Goal: Information Seeking & Learning: Find specific fact

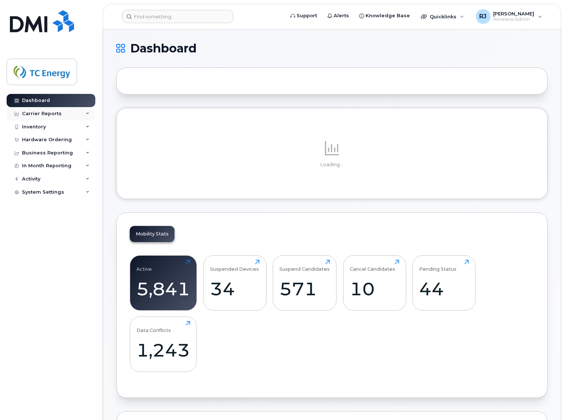
click at [49, 115] on div "Carrier Reports" at bounding box center [42, 114] width 40 height 6
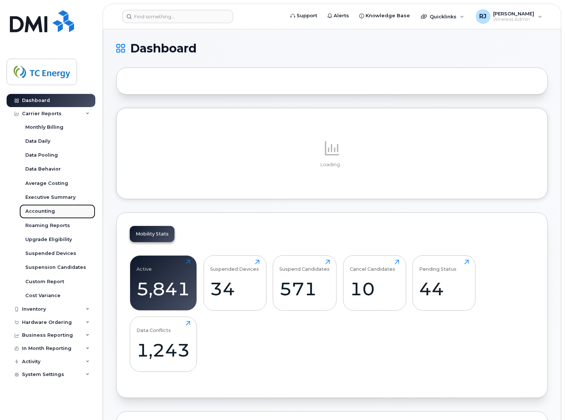
click at [36, 214] on div "Accounting" at bounding box center [40, 211] width 30 height 7
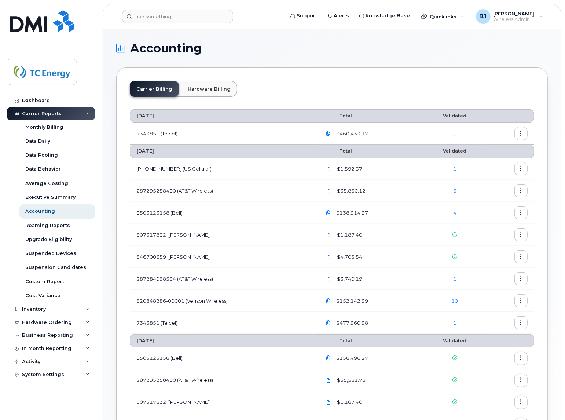
click at [456, 212] on link "4" at bounding box center [454, 213] width 3 height 6
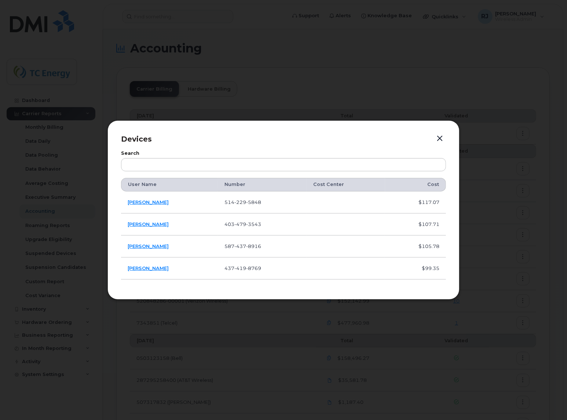
drag, startPoint x: 445, startPoint y: 268, endPoint x: 120, endPoint y: 179, distance: 337.8
click at [120, 179] on div "Devices Search User Name Number Cost Center Cost Louis-Philippe Ethier 514 229 …" at bounding box center [283, 209] width 352 height 179
click at [441, 135] on button "button" at bounding box center [439, 138] width 11 height 10
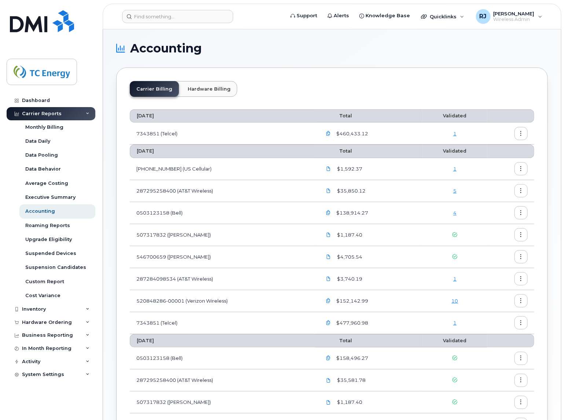
click at [402, 276] on div "$3,740.19" at bounding box center [369, 278] width 94 height 13
click at [453, 280] on link "1" at bounding box center [454, 279] width 3 height 6
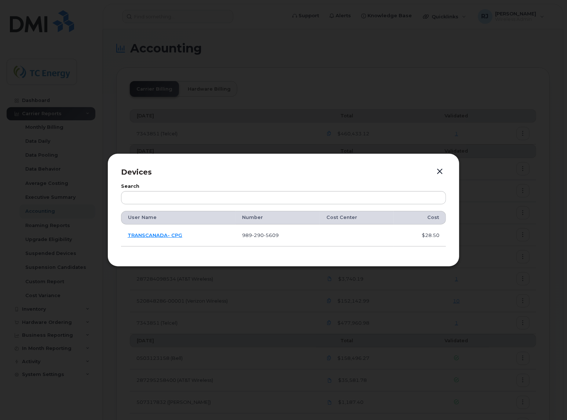
click at [437, 170] on button "button" at bounding box center [439, 171] width 11 height 10
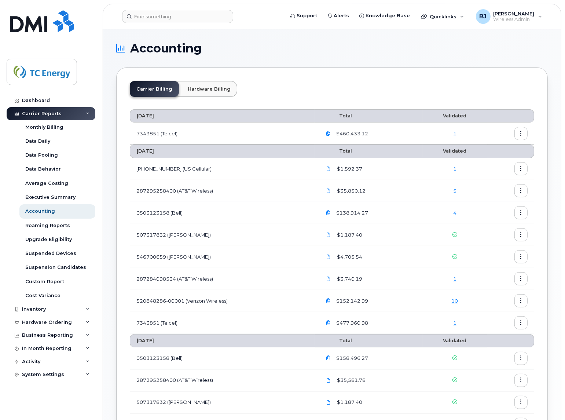
click at [458, 301] on link "10" at bounding box center [455, 301] width 7 height 6
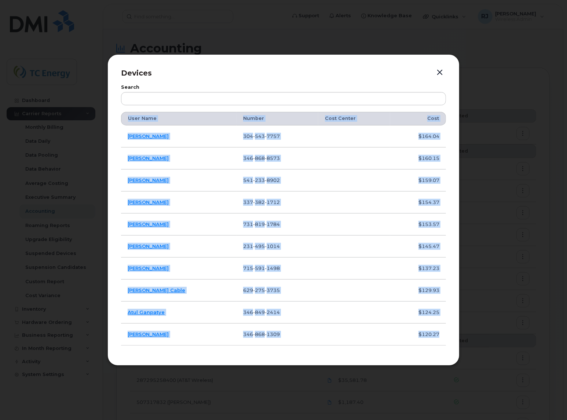
drag, startPoint x: 126, startPoint y: 118, endPoint x: 440, endPoint y: 332, distance: 380.2
click at [440, 332] on table "User Name Number Cost Center Cost Jason Smith 304 543 7757 $164.04 Alex Woodloc…" at bounding box center [283, 228] width 325 height 233
copy table "User Name Number Cost Center Cost Jason Smith 304 543 7757 $164.04 Alex Woodloc…"
click at [443, 70] on button "button" at bounding box center [439, 72] width 11 height 10
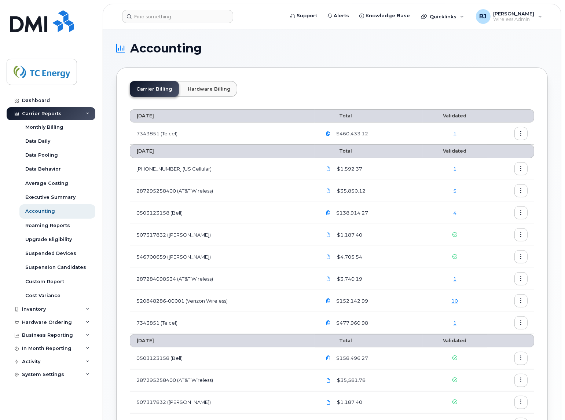
click at [455, 323] on link "1" at bounding box center [454, 323] width 3 height 6
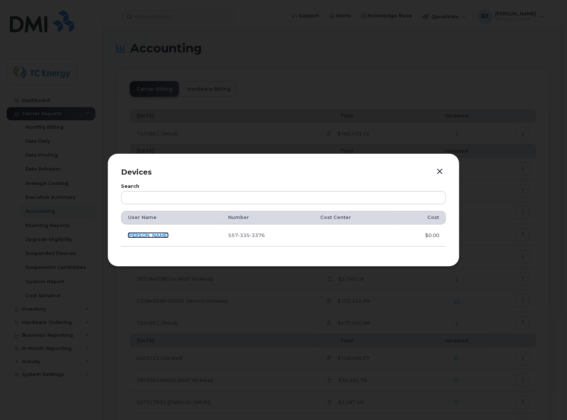
click at [159, 236] on link "Horacio Zamilpa" at bounding box center [148, 235] width 41 height 6
drag, startPoint x: 441, startPoint y: 234, endPoint x: 121, endPoint y: 208, distance: 320.7
click at [121, 208] on div "Search User Name Number Cost Center Cost Horacio Zamilpa 557 335 3376 $0.00" at bounding box center [283, 214] width 325 height 75
copy table "User Name Number Cost Center Cost Horacio Zamilpa 557 335 3376 $0.00"
click at [439, 171] on button "button" at bounding box center [439, 171] width 11 height 10
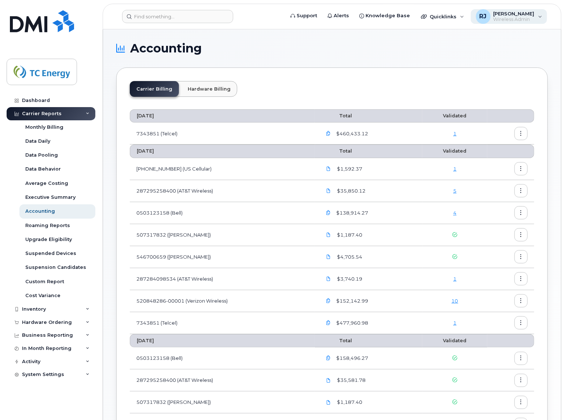
drag, startPoint x: 514, startPoint y: 4, endPoint x: 513, endPoint y: 13, distance: 8.5
click at [514, 5] on header "Support Alerts Knowledge Base Quicklinks Suspend / Cancel Device Change SIM Car…" at bounding box center [332, 17] width 459 height 26
drag, startPoint x: 510, startPoint y: 16, endPoint x: 511, endPoint y: 21, distance: 4.0
click at [510, 16] on span "Wireless Admin" at bounding box center [513, 19] width 41 height 6
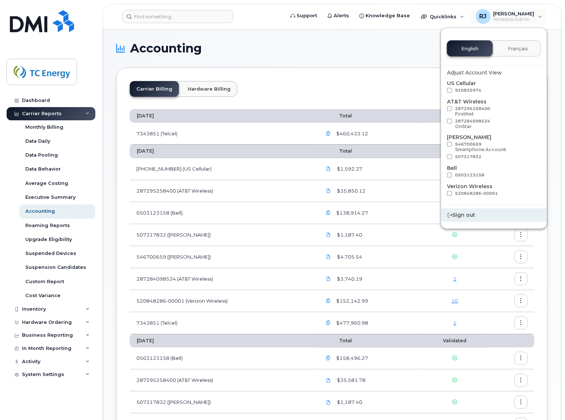
click at [457, 217] on div "Sign out" at bounding box center [494, 215] width 106 height 14
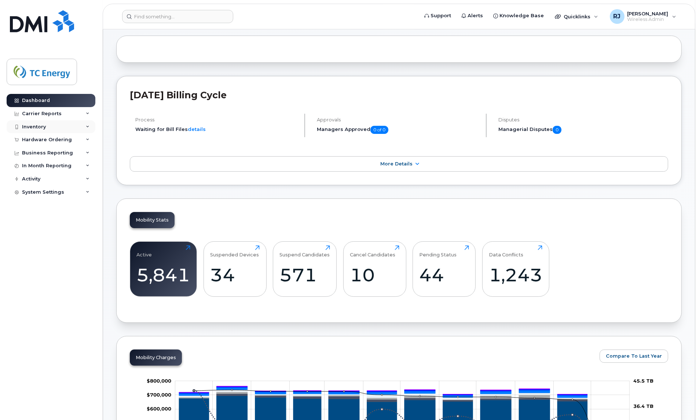
scroll to position [46, 0]
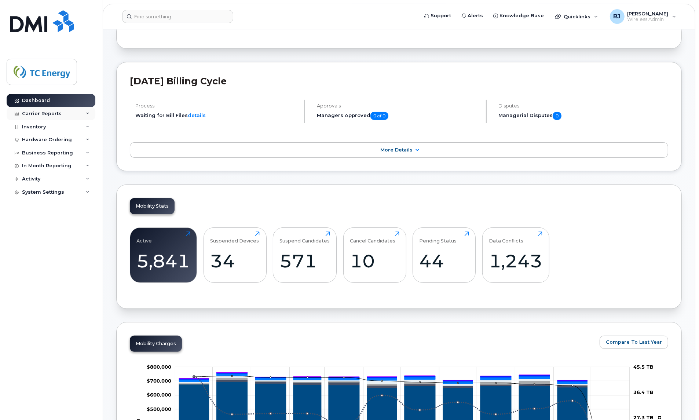
click at [56, 114] on div "Carrier Reports" at bounding box center [42, 114] width 40 height 6
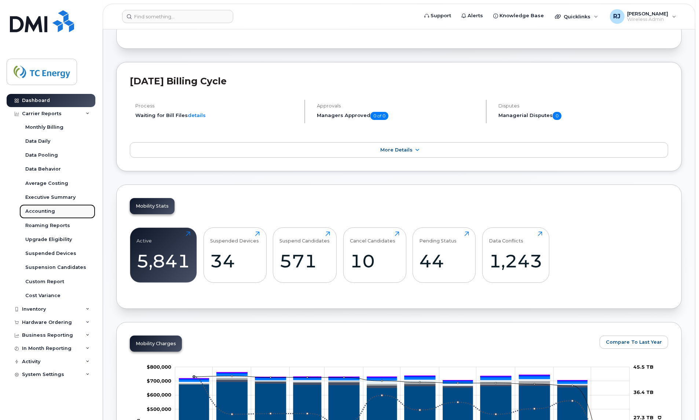
click at [48, 206] on link "Accounting" at bounding box center [57, 211] width 76 height 14
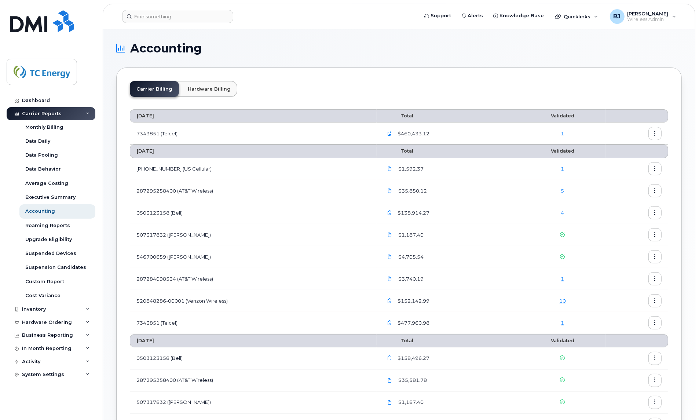
click at [567, 302] on div "10" at bounding box center [562, 300] width 73 height 7
click at [566, 301] on div "10" at bounding box center [562, 300] width 73 height 7
click at [565, 300] on link "10" at bounding box center [562, 301] width 7 height 6
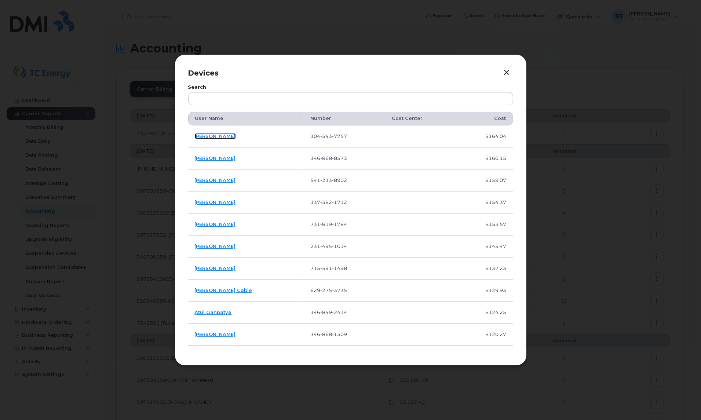
click at [218, 133] on link "[PERSON_NAME]" at bounding box center [215, 136] width 41 height 6
click at [503, 70] on button "button" at bounding box center [506, 72] width 11 height 10
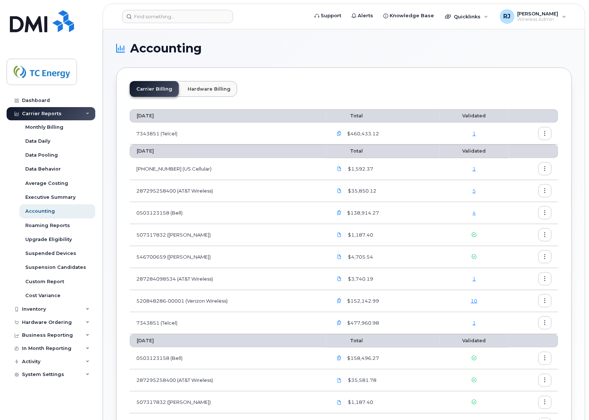
click at [268, 82] on div "Carrier Billing Hardware Billing" at bounding box center [344, 92] width 429 height 22
click at [237, 54] on section "Accounting Carrier Billing Hardware Billing October 2025 Total Validated 734385…" at bounding box center [344, 306] width 456 height 526
click at [547, 12] on span "[PERSON_NAME]" at bounding box center [538, 14] width 41 height 6
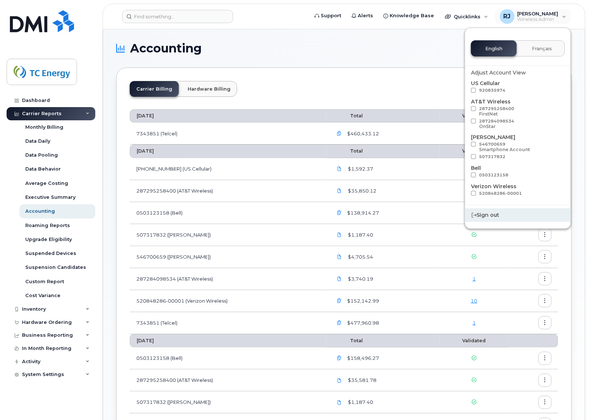
click at [494, 215] on div "Sign out" at bounding box center [518, 215] width 106 height 14
click at [513, 216] on div "Sign out" at bounding box center [518, 215] width 106 height 14
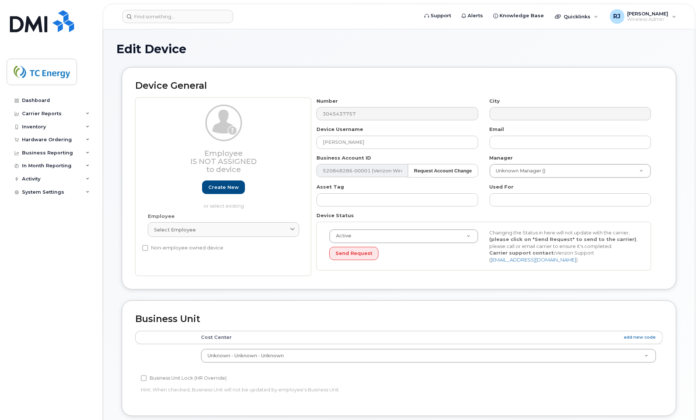
click at [248, 50] on h1 "Edit Device" at bounding box center [398, 49] width 565 height 13
click at [312, 52] on h1 "Edit Device" at bounding box center [398, 49] width 565 height 13
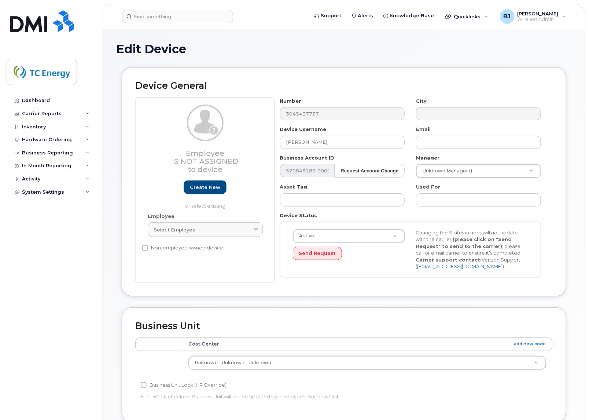
click at [264, 52] on h1 "Edit Device" at bounding box center [344, 49] width 456 height 13
click at [235, 40] on div "Edit Device Device General Employee Is not assigned to device Create new or sel…" at bounding box center [344, 328] width 482 height 599
click at [202, 52] on h1 "Edit Device" at bounding box center [344, 49] width 456 height 13
click at [230, 52] on h1 "Edit Device" at bounding box center [344, 49] width 456 height 13
drag, startPoint x: 191, startPoint y: 47, endPoint x: 104, endPoint y: 51, distance: 87.0
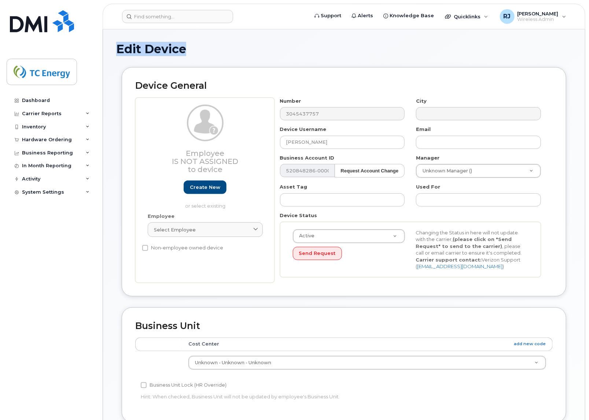
click at [104, 51] on div "Edit Device Device General Employee Is not assigned to device Create new or sel…" at bounding box center [344, 328] width 482 height 599
drag, startPoint x: 104, startPoint y: 51, endPoint x: 227, endPoint y: 50, distance: 122.1
click at [227, 50] on h1 "Edit Device" at bounding box center [344, 49] width 456 height 13
click at [195, 47] on h1 "Edit Device" at bounding box center [344, 49] width 456 height 13
click at [209, 47] on h1 "Edit Device" at bounding box center [344, 49] width 456 height 13
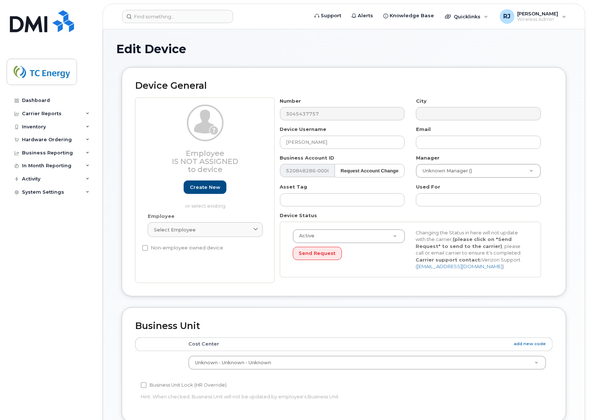
click at [118, 305] on div "Device General Employee Is not assigned to device Create new or select existing…" at bounding box center [344, 187] width 456 height 240
click at [255, 44] on h1 "Edit Device" at bounding box center [344, 49] width 456 height 13
drag, startPoint x: 186, startPoint y: 47, endPoint x: 138, endPoint y: 49, distance: 48.1
click at [138, 49] on h1 "Edit Device" at bounding box center [344, 49] width 456 height 13
drag, startPoint x: 138, startPoint y: 49, endPoint x: 227, endPoint y: 54, distance: 88.9
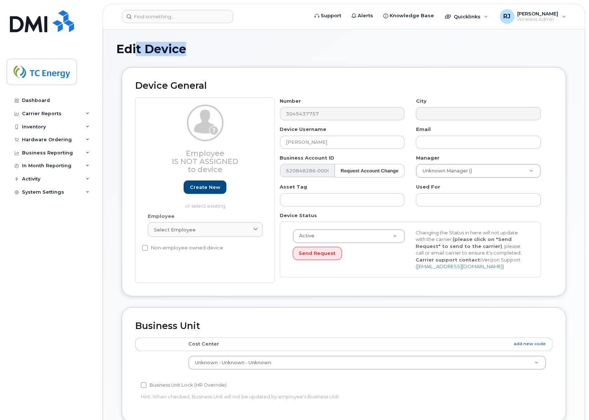
click at [227, 54] on h1 "Edit Device" at bounding box center [344, 49] width 456 height 13
click at [202, 52] on h1 "Edit Device" at bounding box center [344, 49] width 456 height 13
drag, startPoint x: 205, startPoint y: 48, endPoint x: 128, endPoint y: 49, distance: 77.0
click at [128, 49] on h1 "Edit Device" at bounding box center [344, 49] width 456 height 13
drag, startPoint x: 128, startPoint y: 49, endPoint x: 239, endPoint y: 52, distance: 111.1
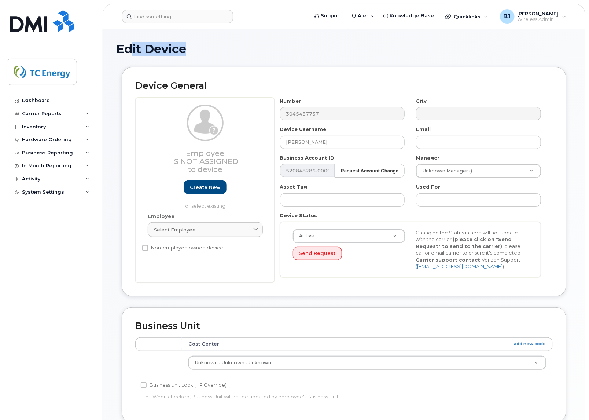
click at [239, 52] on h1 "Edit Device" at bounding box center [344, 49] width 456 height 13
click at [42, 109] on div "Carrier Reports" at bounding box center [51, 113] width 89 height 13
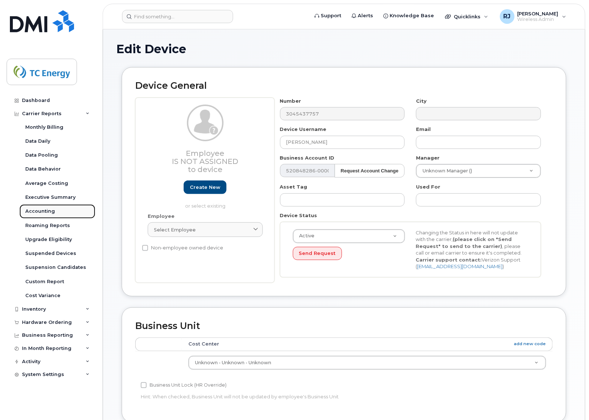
drag, startPoint x: 41, startPoint y: 208, endPoint x: 50, endPoint y: 210, distance: 8.7
click at [42, 208] on link "Accounting" at bounding box center [57, 211] width 76 height 14
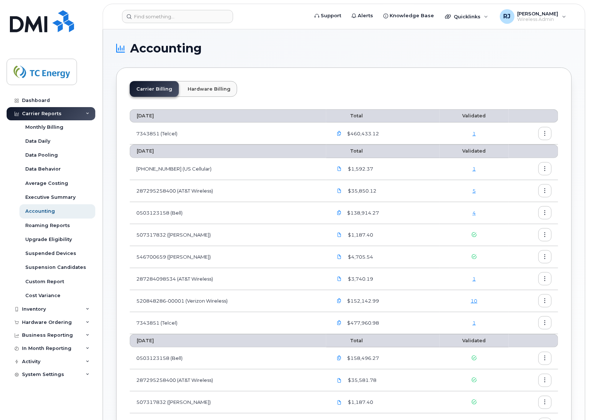
click at [472, 298] on link "10" at bounding box center [474, 301] width 7 height 6
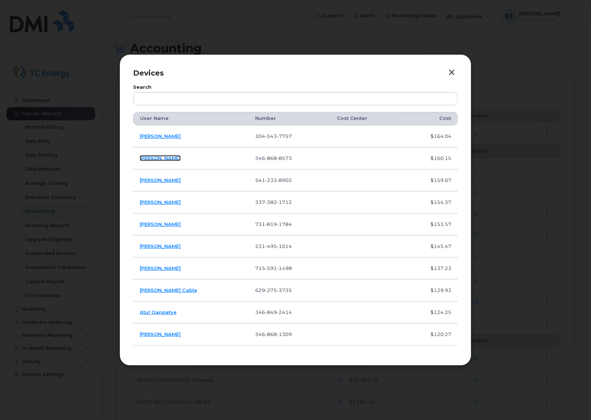
click at [164, 158] on link "Alex Woodlock" at bounding box center [160, 158] width 41 height 6
click at [158, 179] on link "Kyle Wishard" at bounding box center [160, 180] width 41 height 6
click at [449, 71] on button "button" at bounding box center [451, 72] width 11 height 10
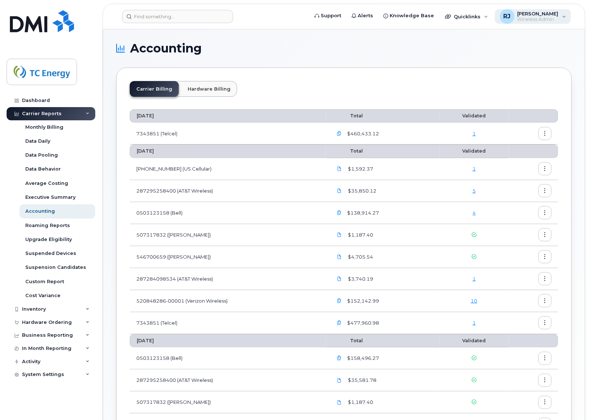
click at [556, 18] on span "Wireless Admin" at bounding box center [538, 19] width 41 height 6
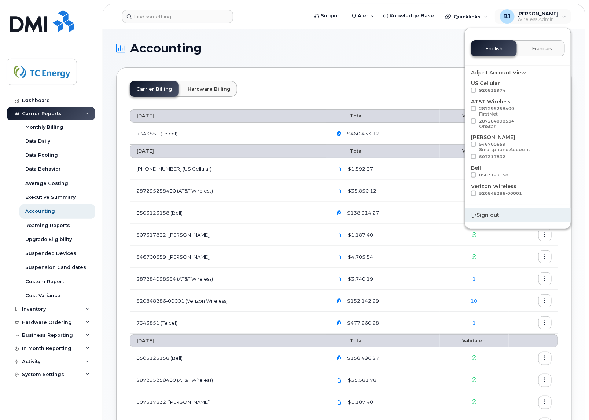
click at [501, 215] on div "Sign out" at bounding box center [518, 215] width 106 height 14
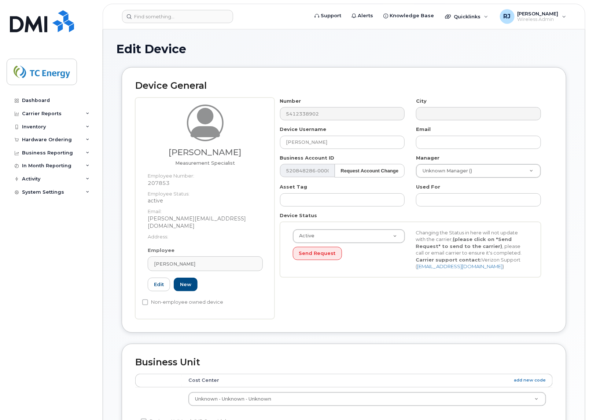
click at [319, 299] on div "Number 5412338902 City Device Username Kyle Wishard Email Business Account ID 5…" at bounding box center [414, 208] width 278 height 221
click at [257, 48] on h1 "Edit Device" at bounding box center [344, 49] width 456 height 13
click at [174, 14] on input at bounding box center [177, 16] width 111 height 13
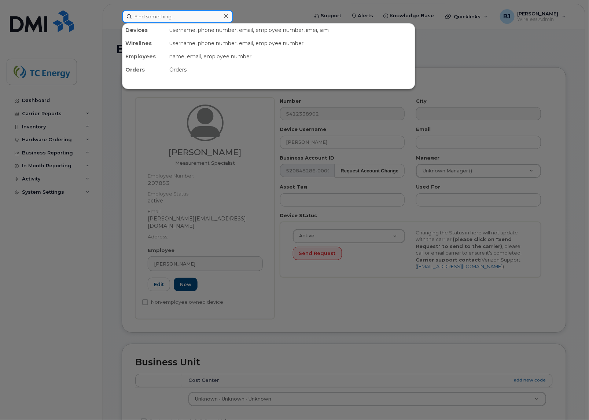
paste input "3045437757"
type input "3045437757"
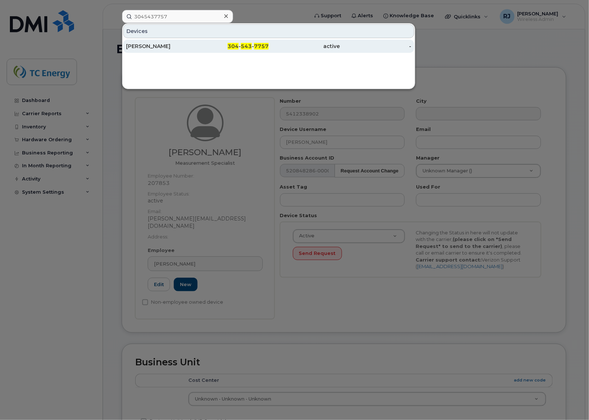
click at [267, 46] on span "7757" at bounding box center [261, 46] width 15 height 7
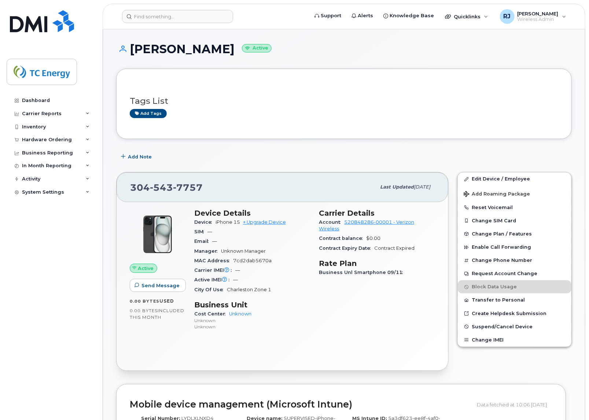
drag, startPoint x: 309, startPoint y: 323, endPoint x: 312, endPoint y: 322, distance: 3.8
click at [309, 323] on p "Unknown" at bounding box center [252, 320] width 116 height 6
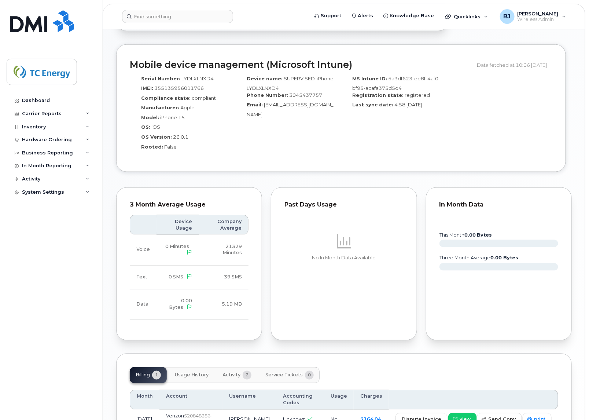
scroll to position [408, 0]
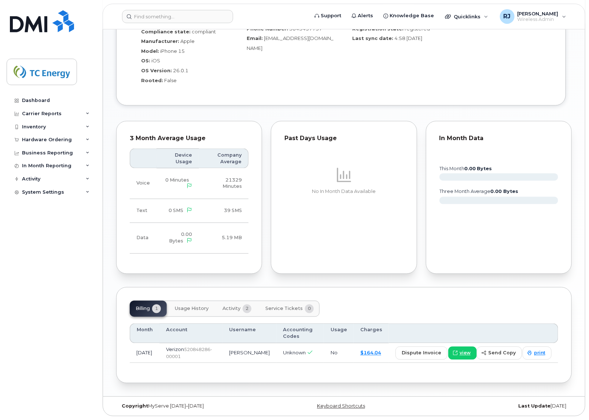
click at [192, 285] on div "Tags List Add tags Add Note [PHONE_NUMBER] Last updated [DATE] Active Send Mess…" at bounding box center [344, 23] width 456 height 720
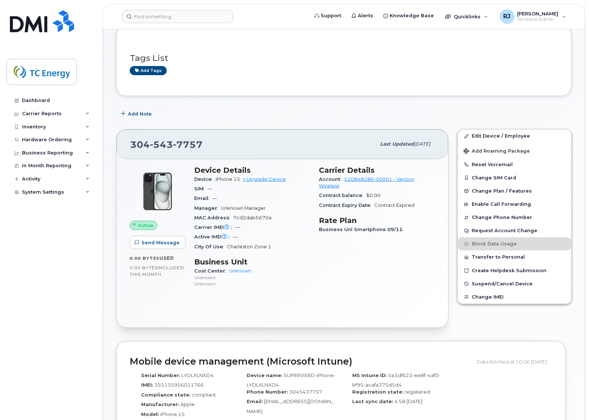
scroll to position [0, 0]
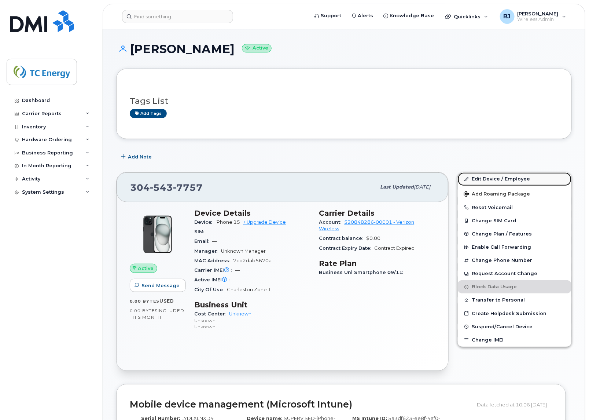
click at [515, 180] on link "Edit Device / Employee" at bounding box center [515, 178] width 114 height 13
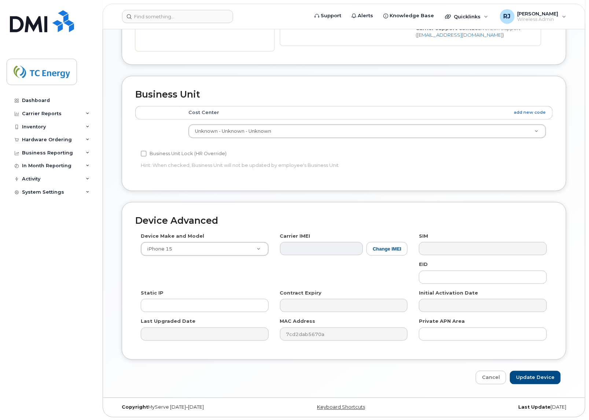
scroll to position [234, 0]
